Goal: Find specific page/section

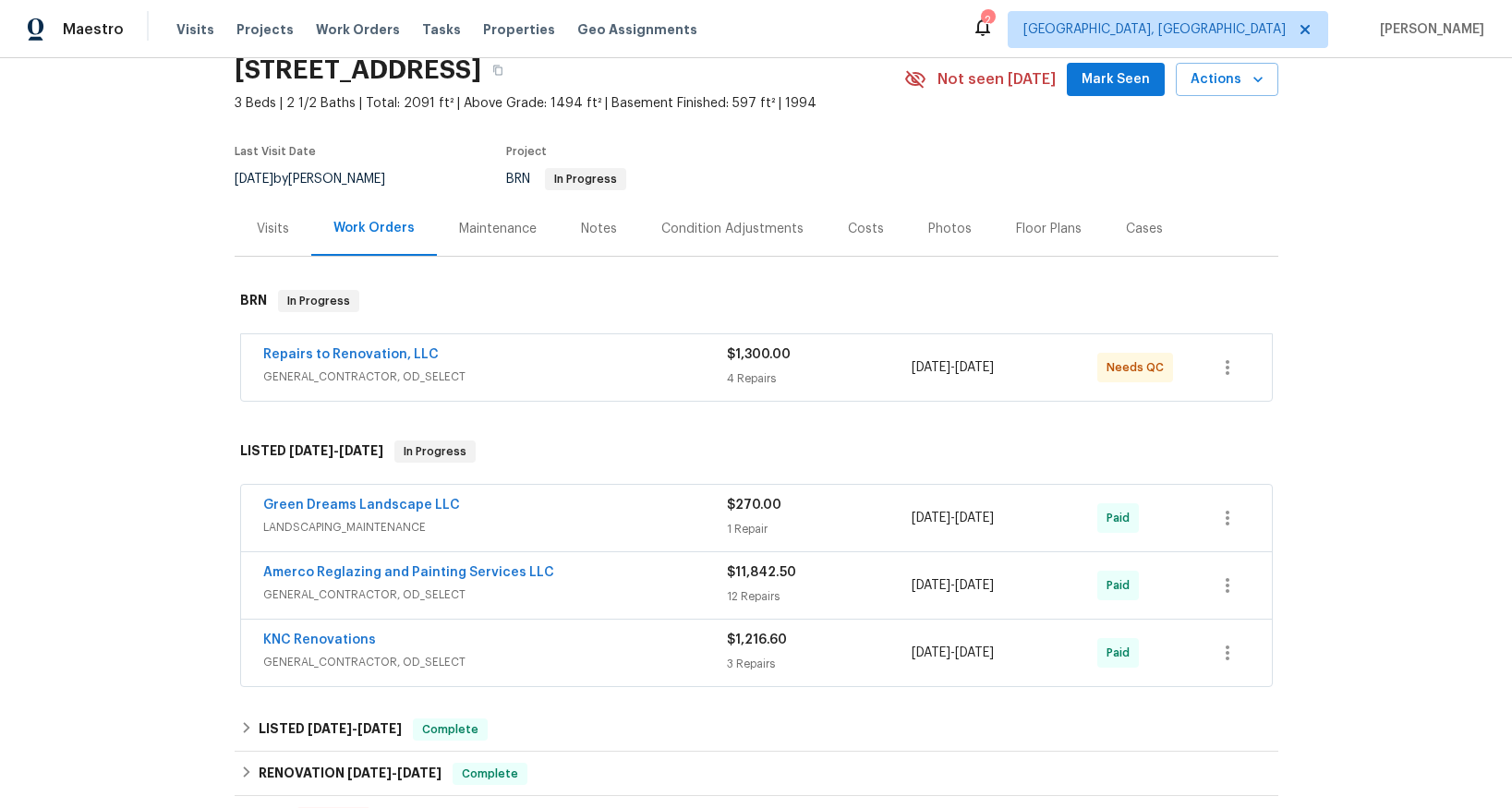
scroll to position [167, 0]
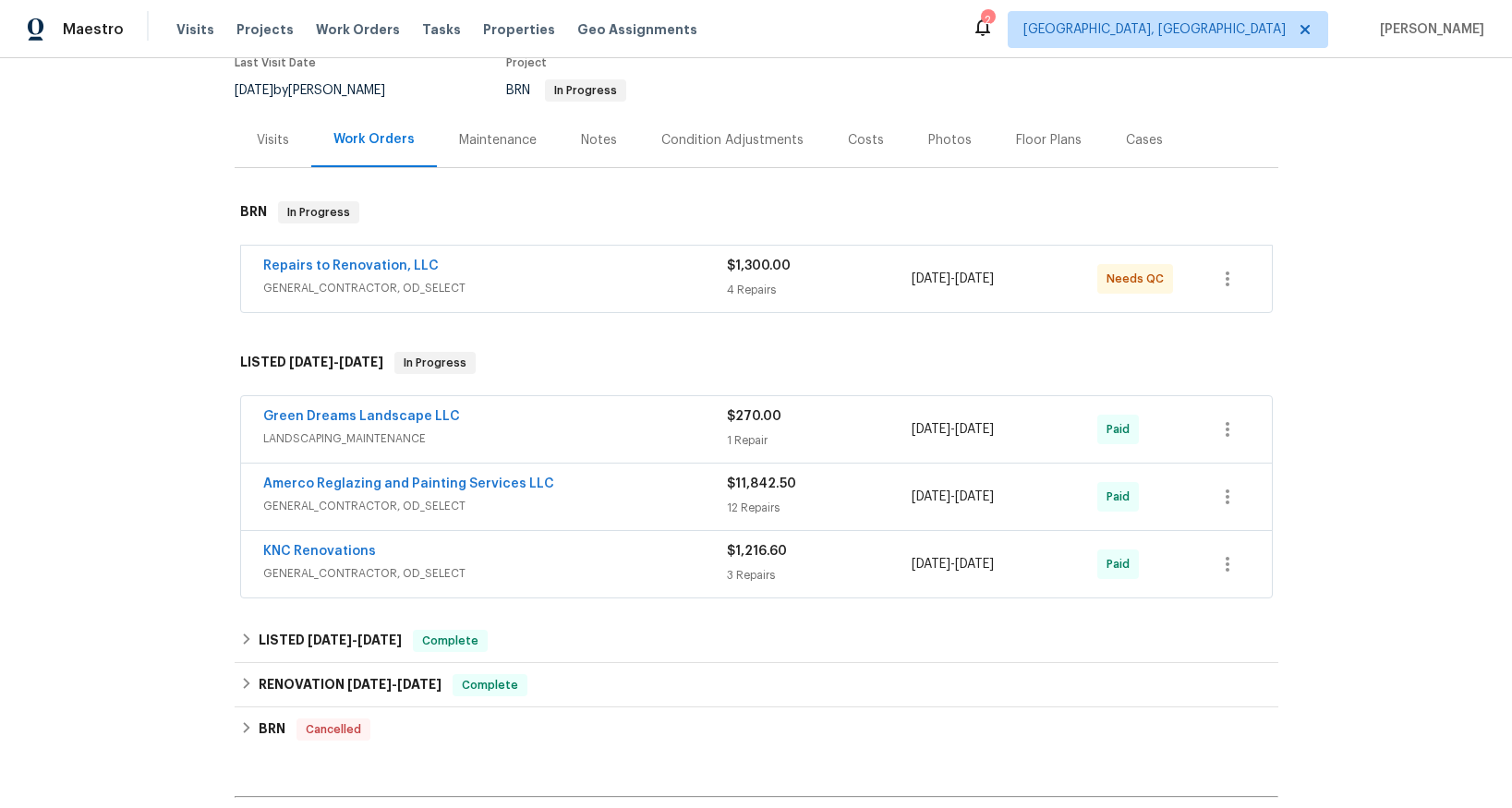
click at [392, 292] on span "GENERAL_CONTRACTOR, OD_SELECT" at bounding box center [495, 288] width 463 height 18
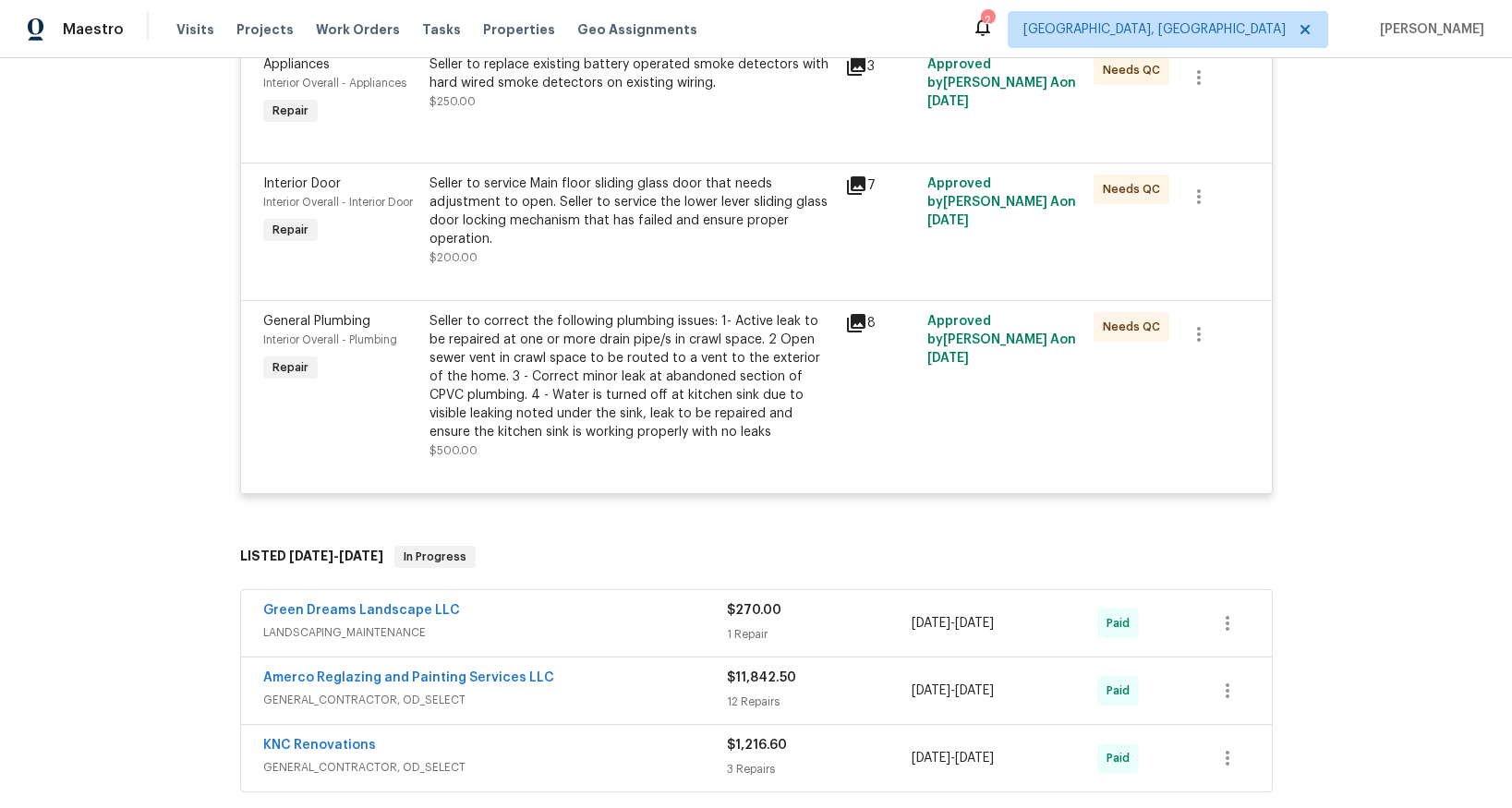
scroll to position [853, 0]
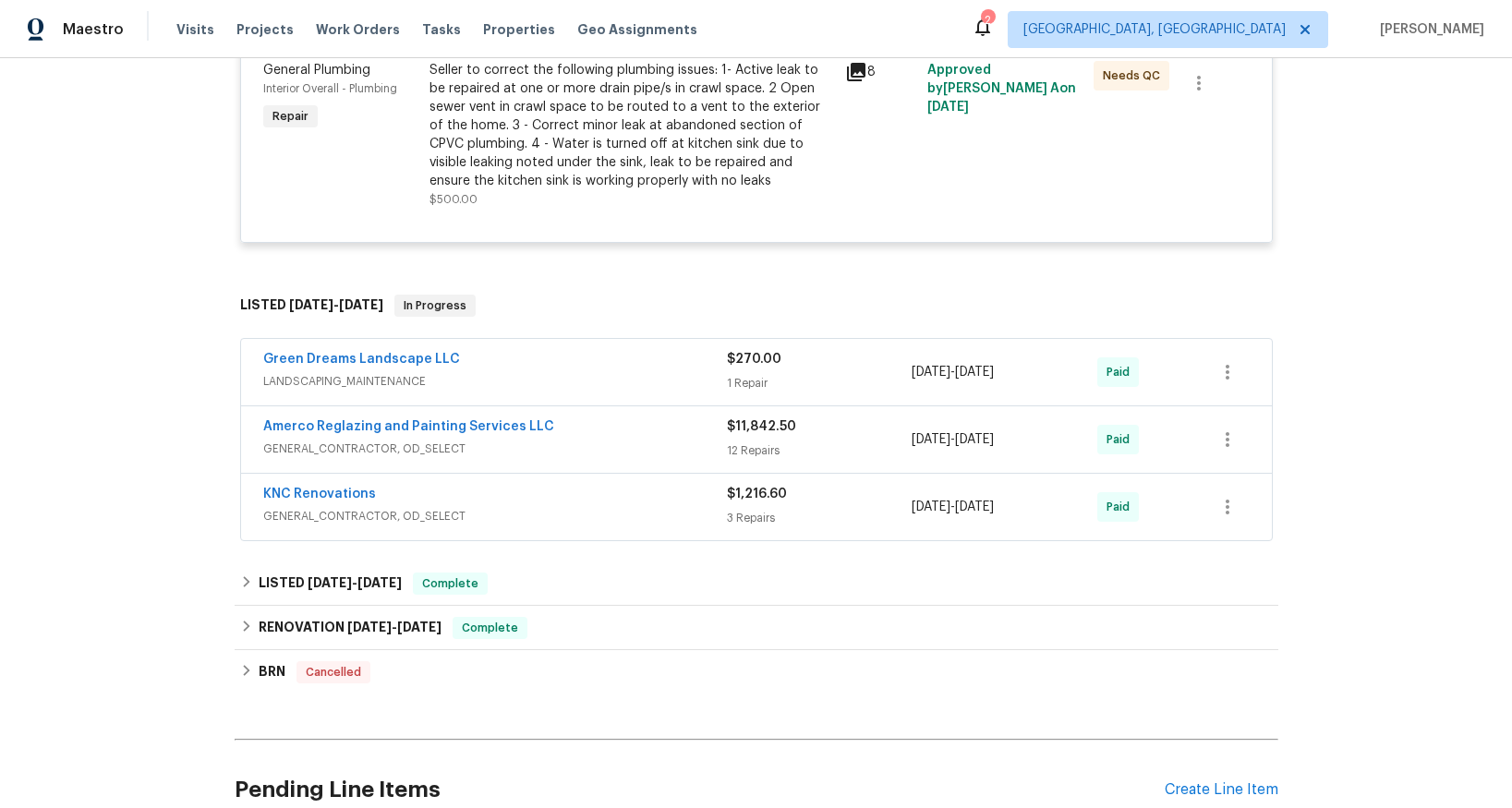
click at [409, 455] on span "GENERAL_CONTRACTOR, OD_SELECT" at bounding box center [495, 448] width 463 height 18
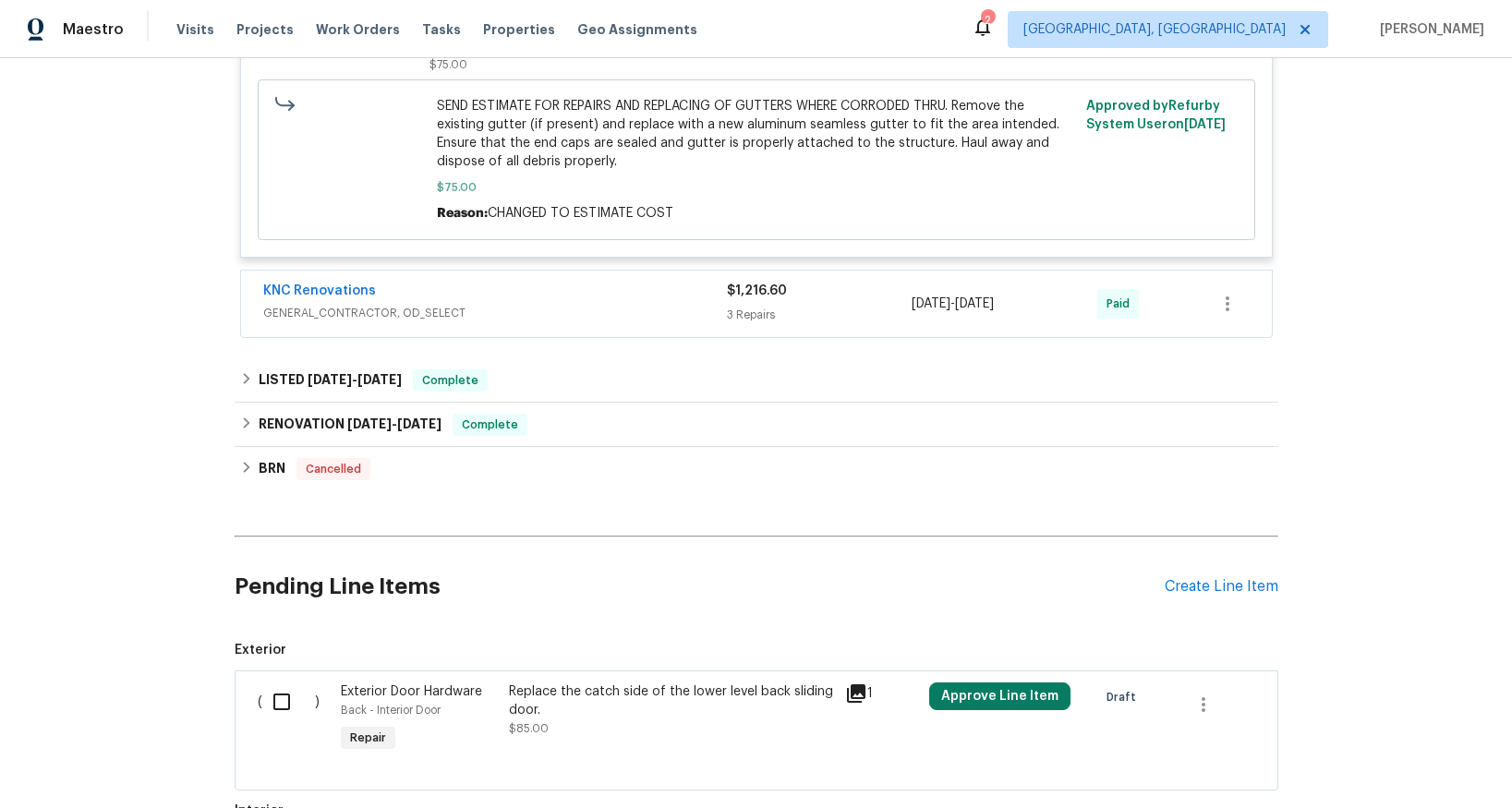
scroll to position [3407, 0]
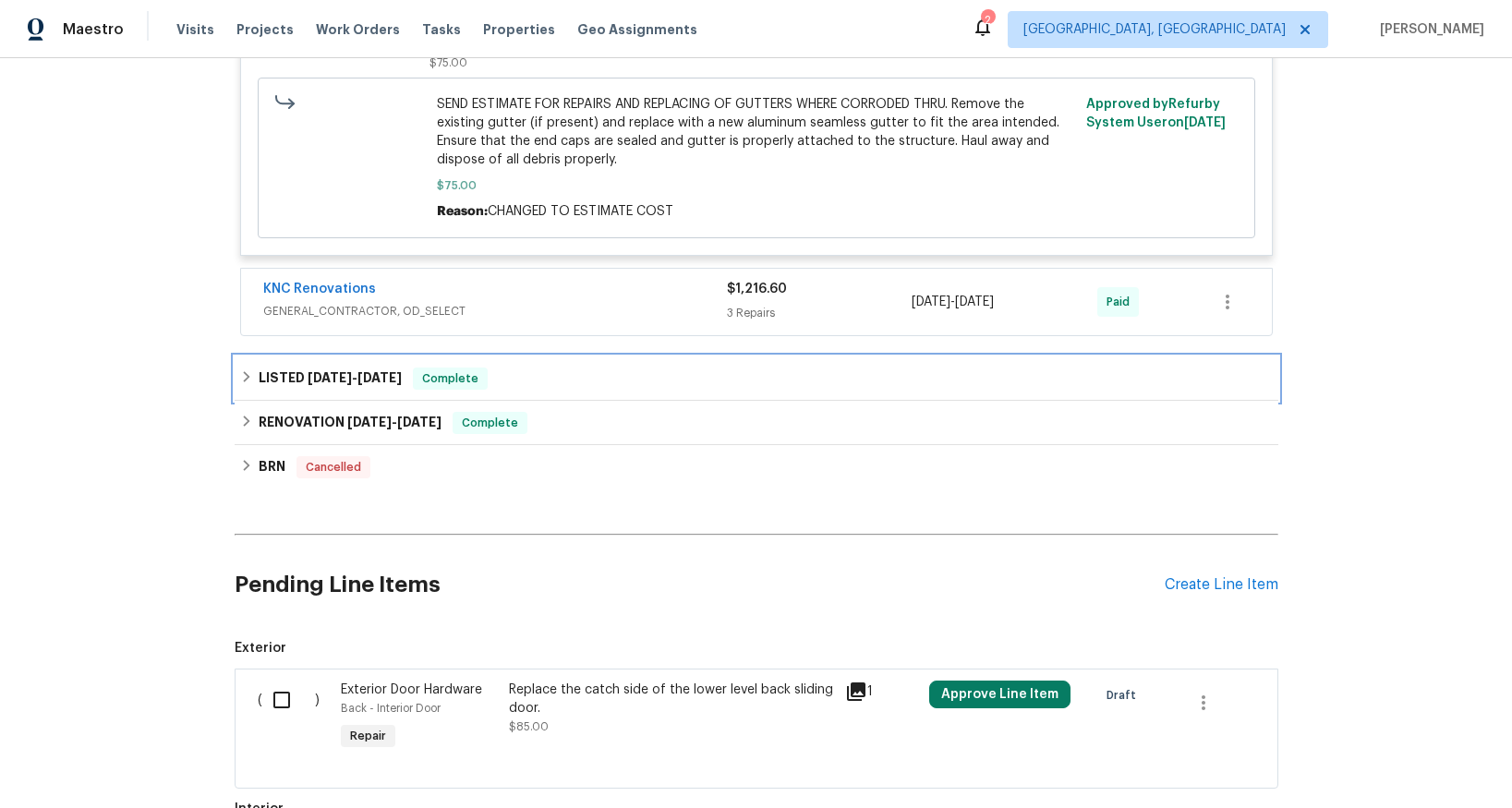
click at [357, 372] on span "[DATE]" at bounding box center [379, 377] width 44 height 13
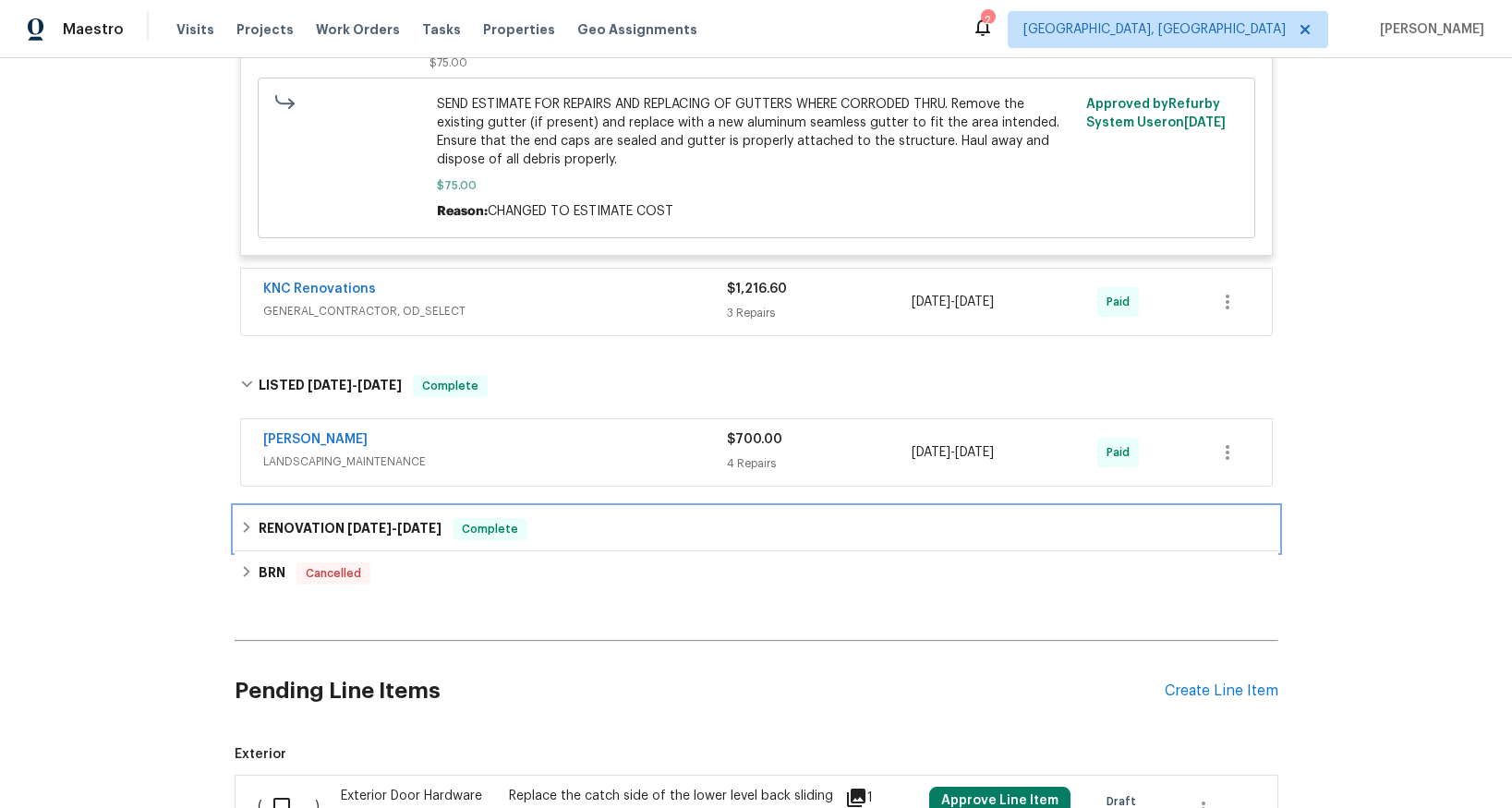
click at [391, 522] on span "[DATE] - [DATE]" at bounding box center [395, 528] width 95 height 13
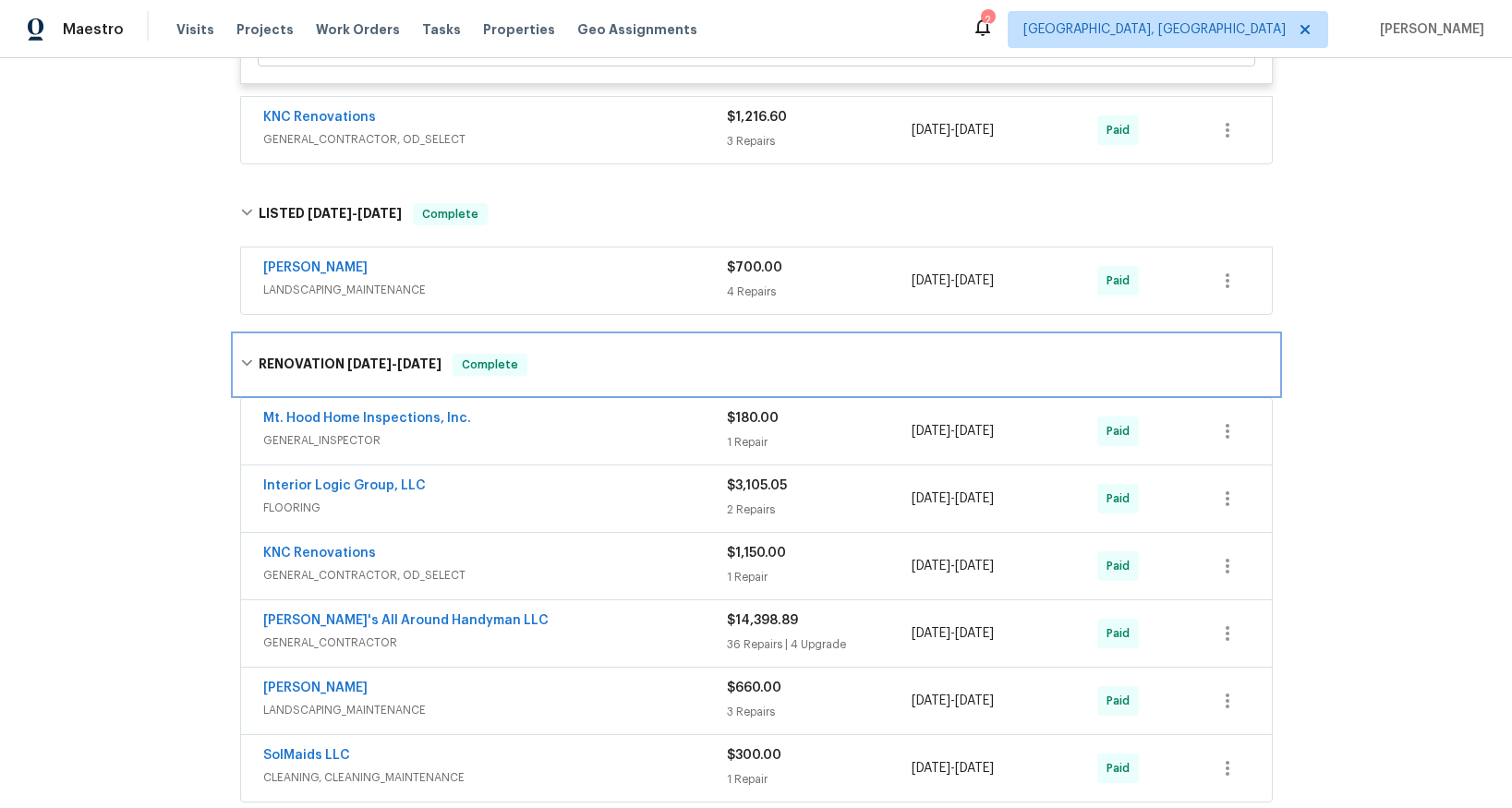
scroll to position [3599, 0]
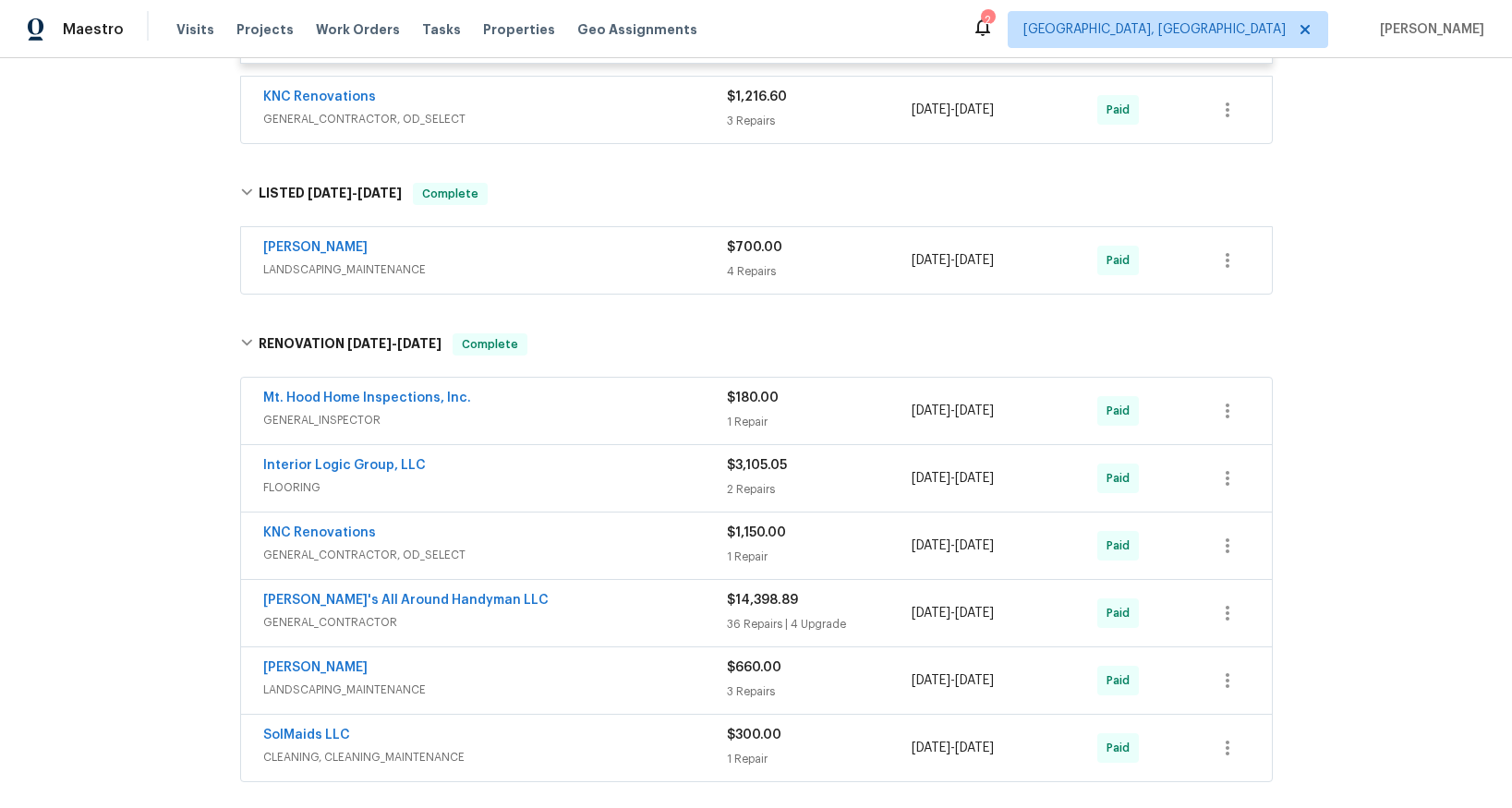
click at [353, 613] on span "GENERAL_CONTRACTOR" at bounding box center [495, 622] width 463 height 18
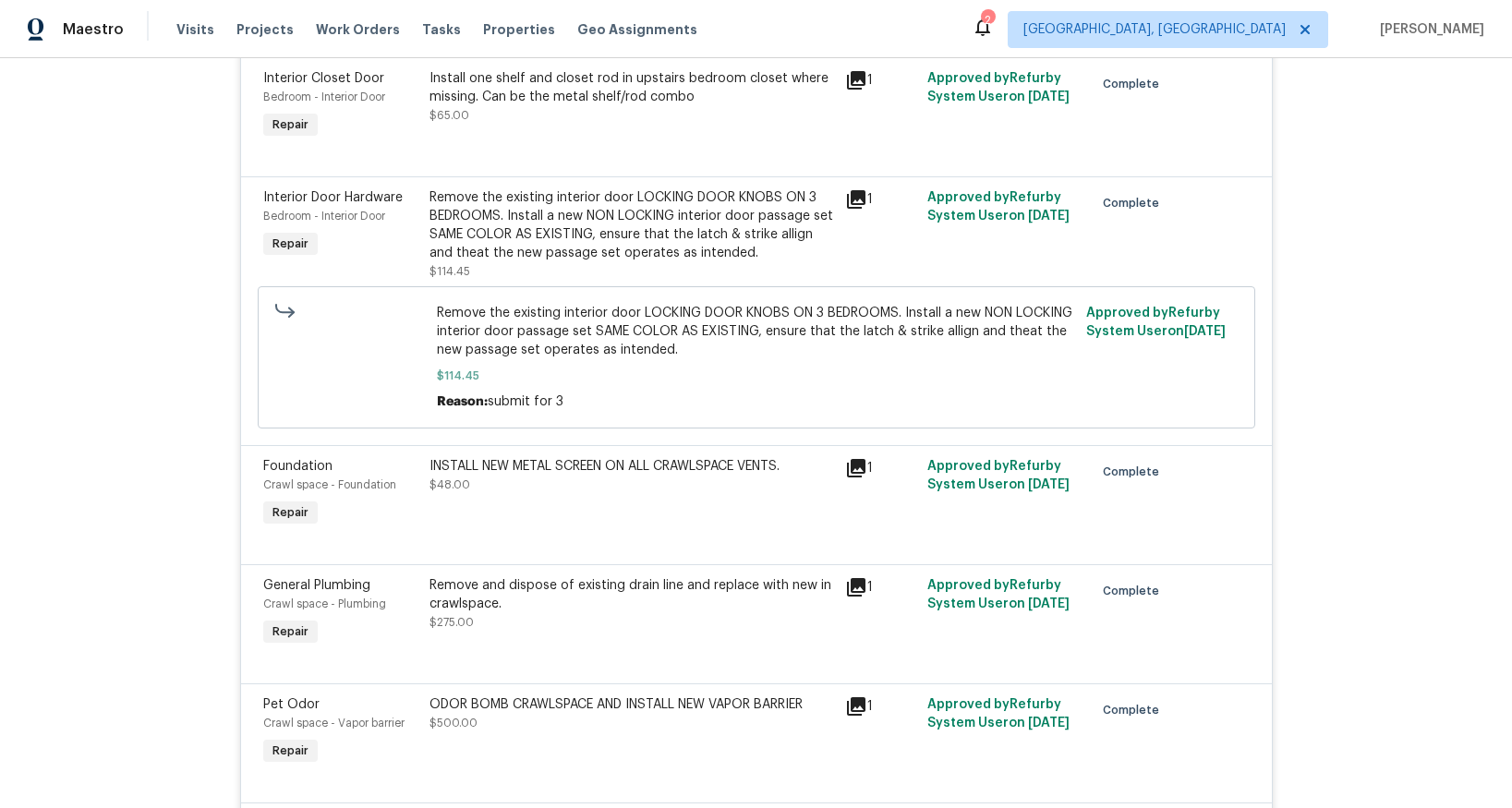
scroll to position [6772, 0]
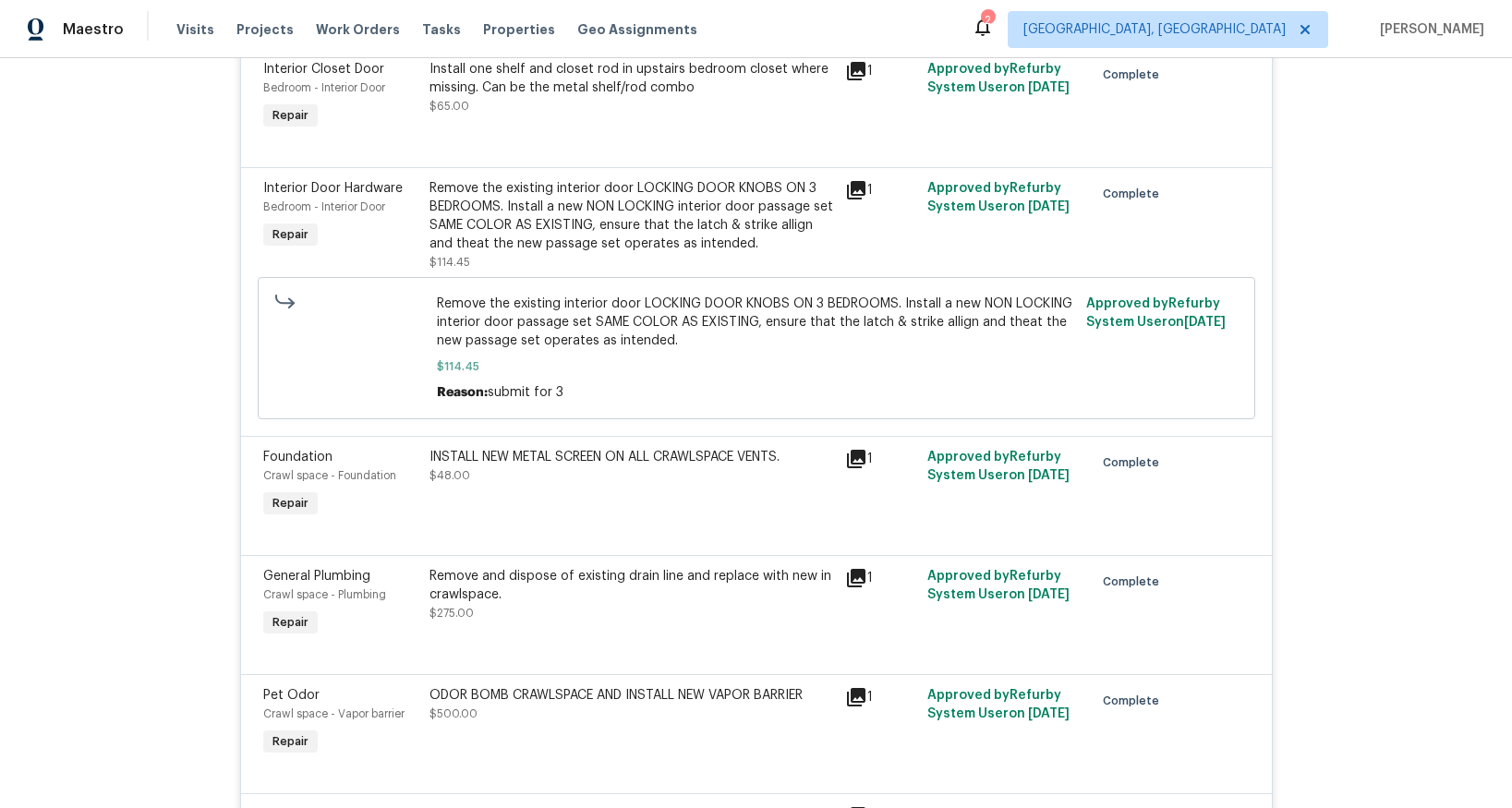
click at [847, 569] on icon at bounding box center [855, 577] width 18 height 18
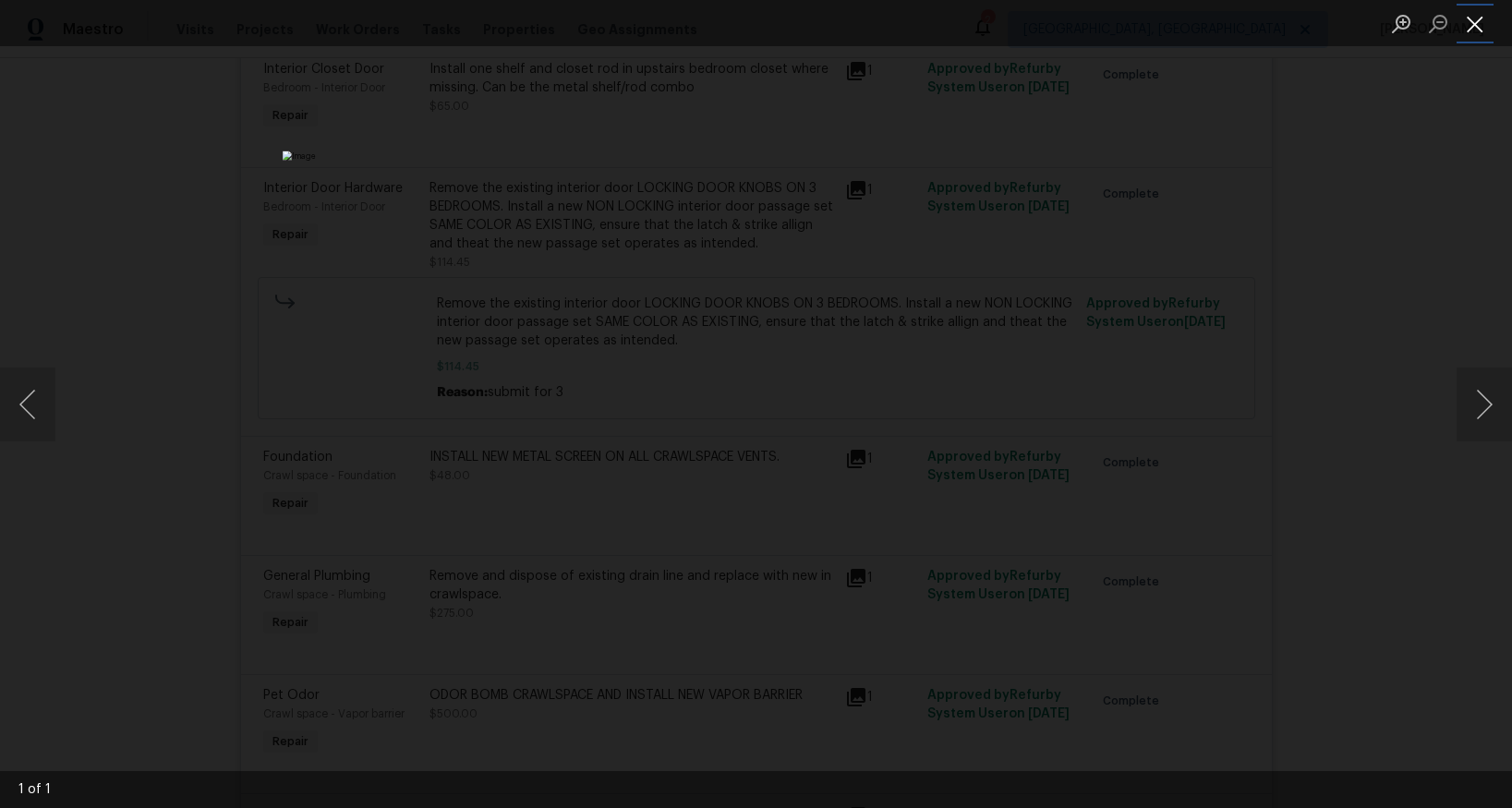
click at [1475, 25] on button "Close lightbox" at bounding box center [1475, 23] width 37 height 32
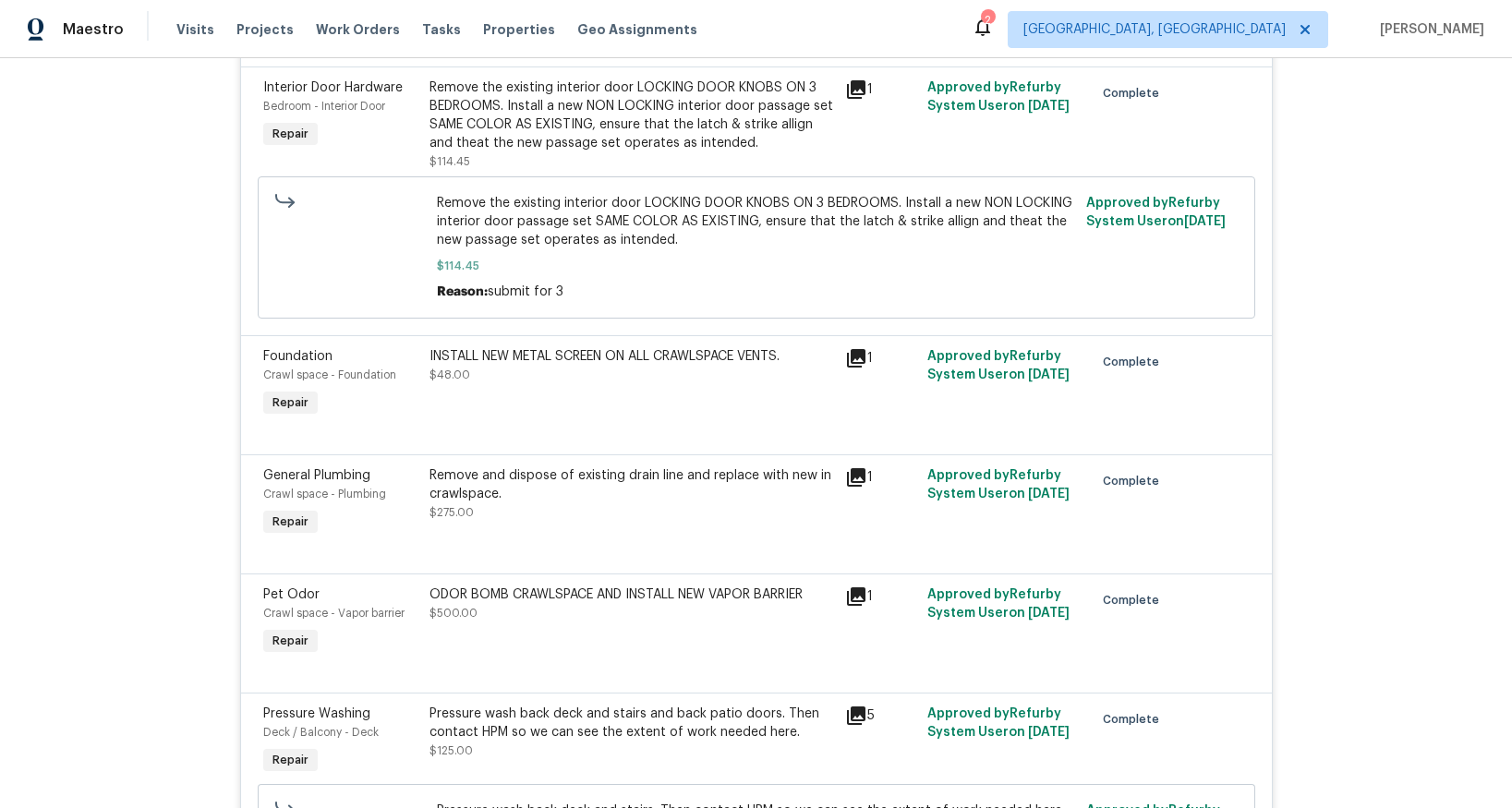
scroll to position [6898, 0]
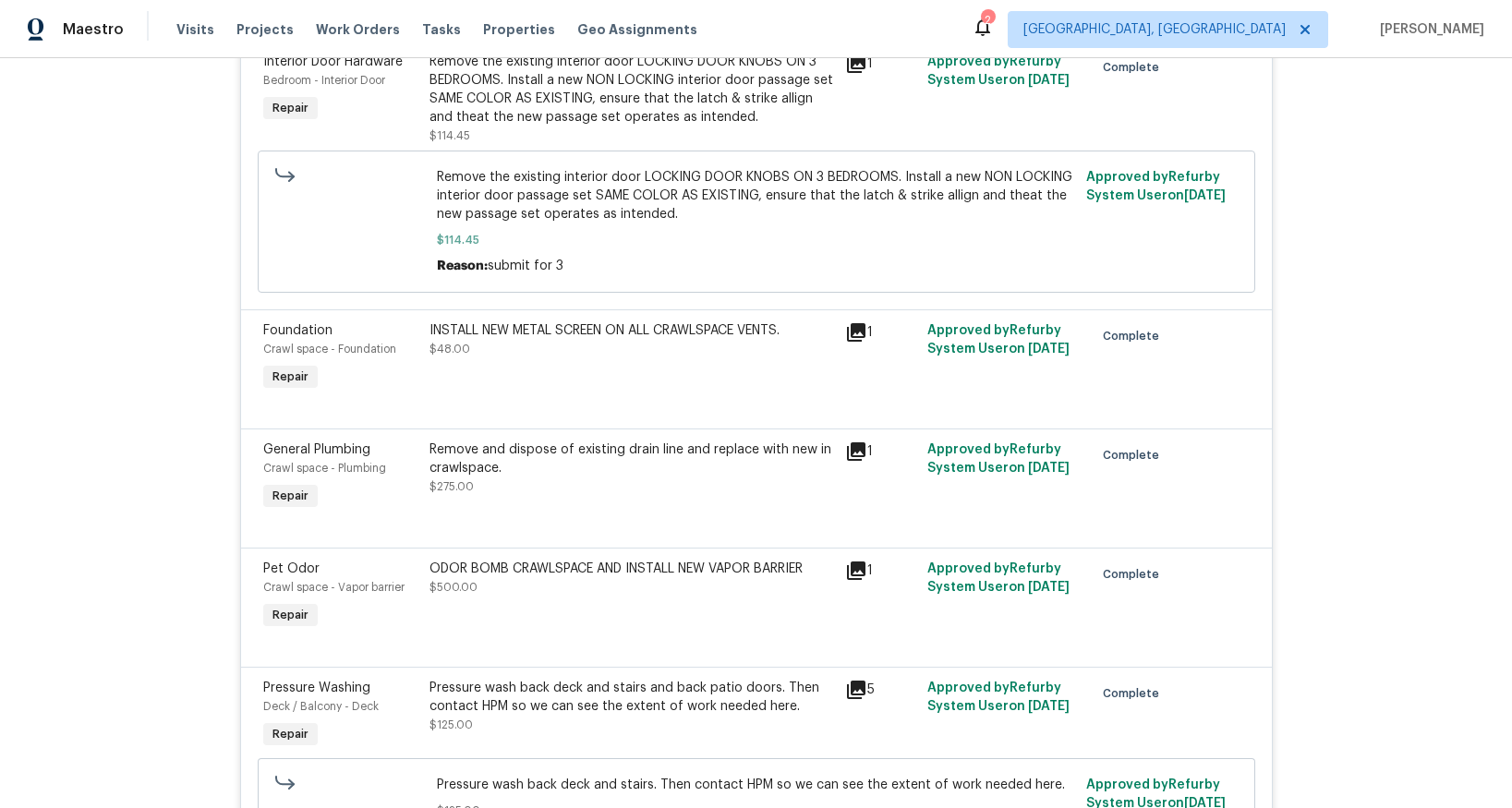
click at [852, 442] on icon at bounding box center [855, 451] width 18 height 18
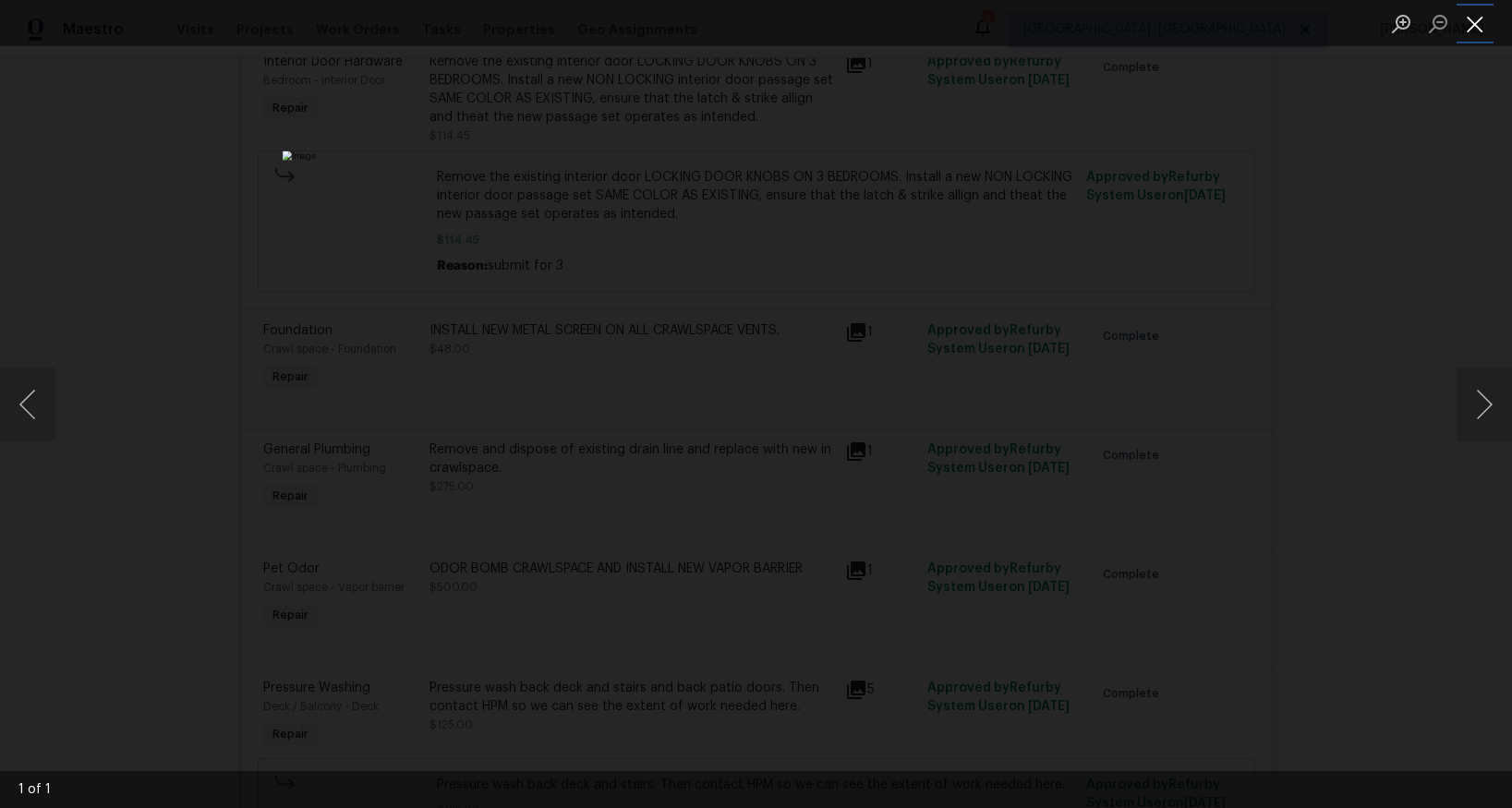
click at [1470, 28] on button "Close lightbox" at bounding box center [1475, 23] width 37 height 32
